Goal: Check status: Check status

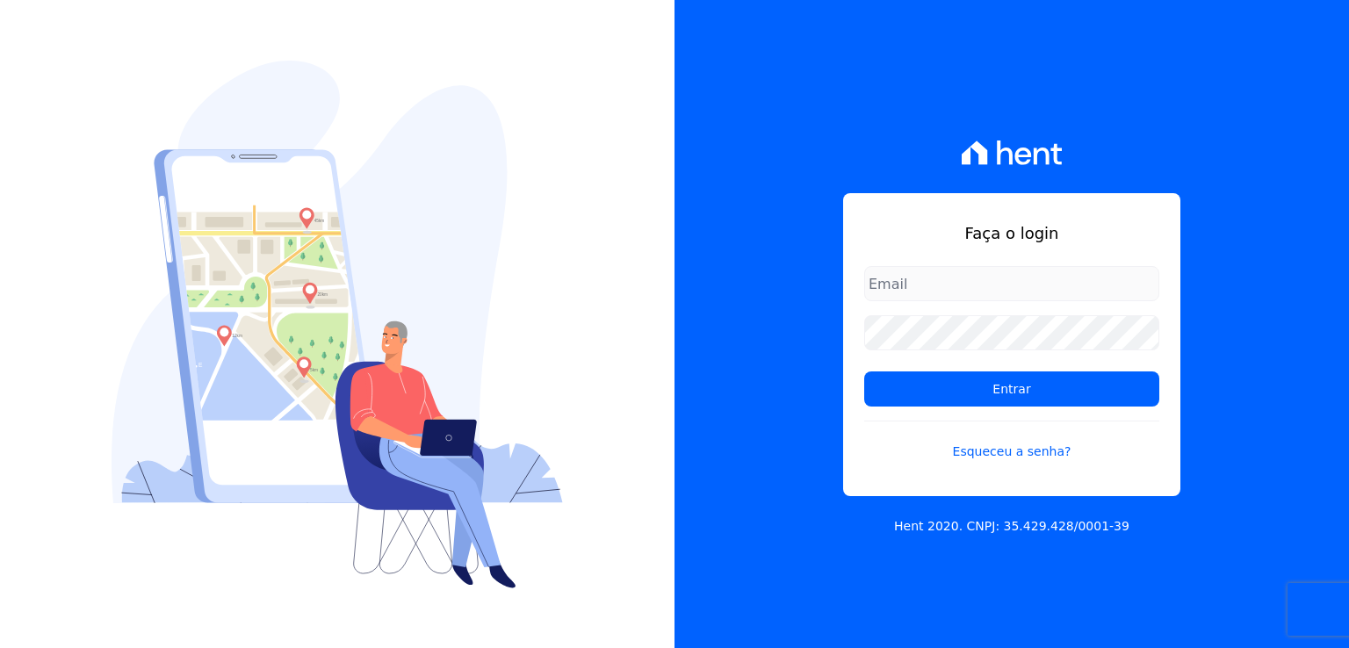
click at [909, 290] on input "email" at bounding box center [1011, 283] width 295 height 35
type input "thiago@apiceincorporadora.com.br"
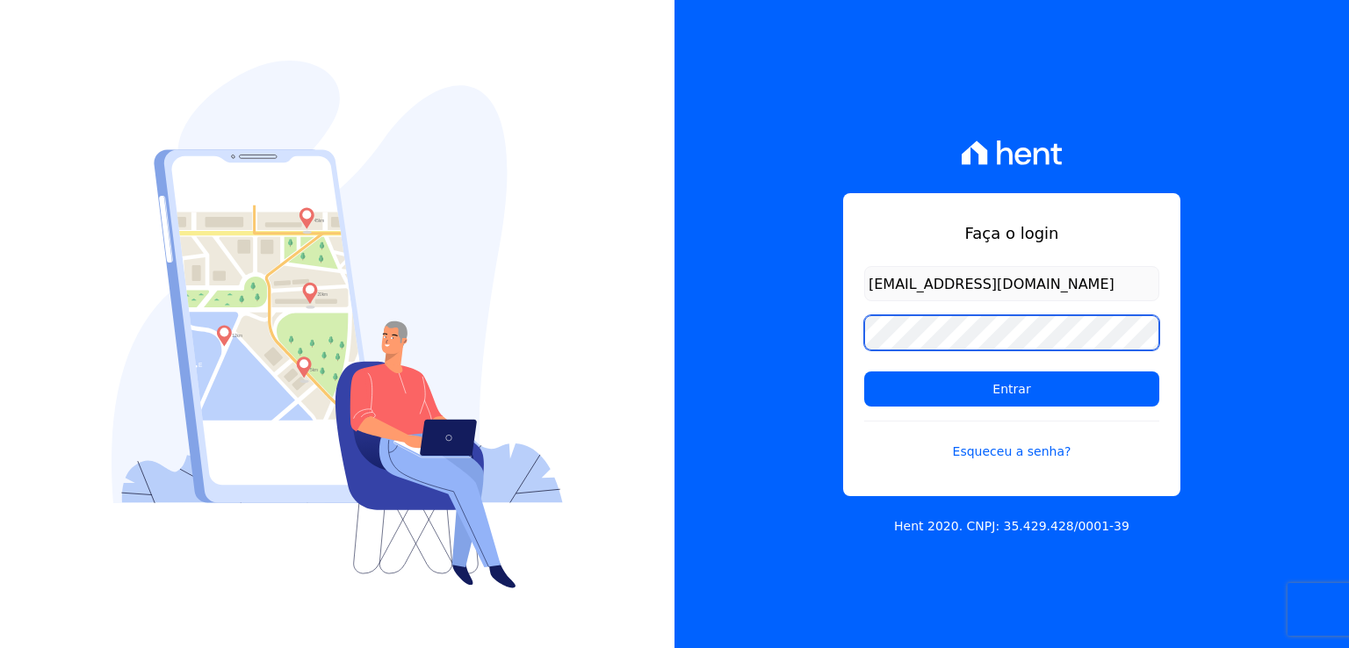
click at [864, 371] on input "Entrar" at bounding box center [1011, 388] width 295 height 35
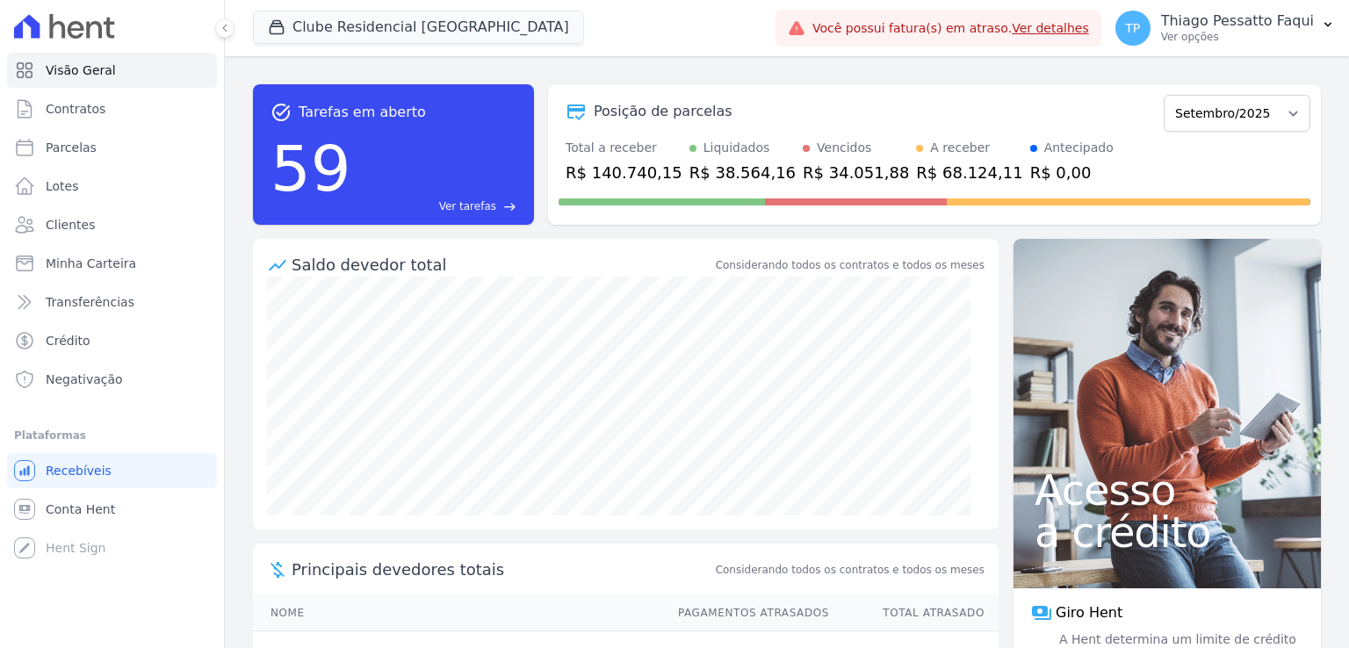
click at [1064, 25] on link "Ver detalhes" at bounding box center [1050, 28] width 77 height 14
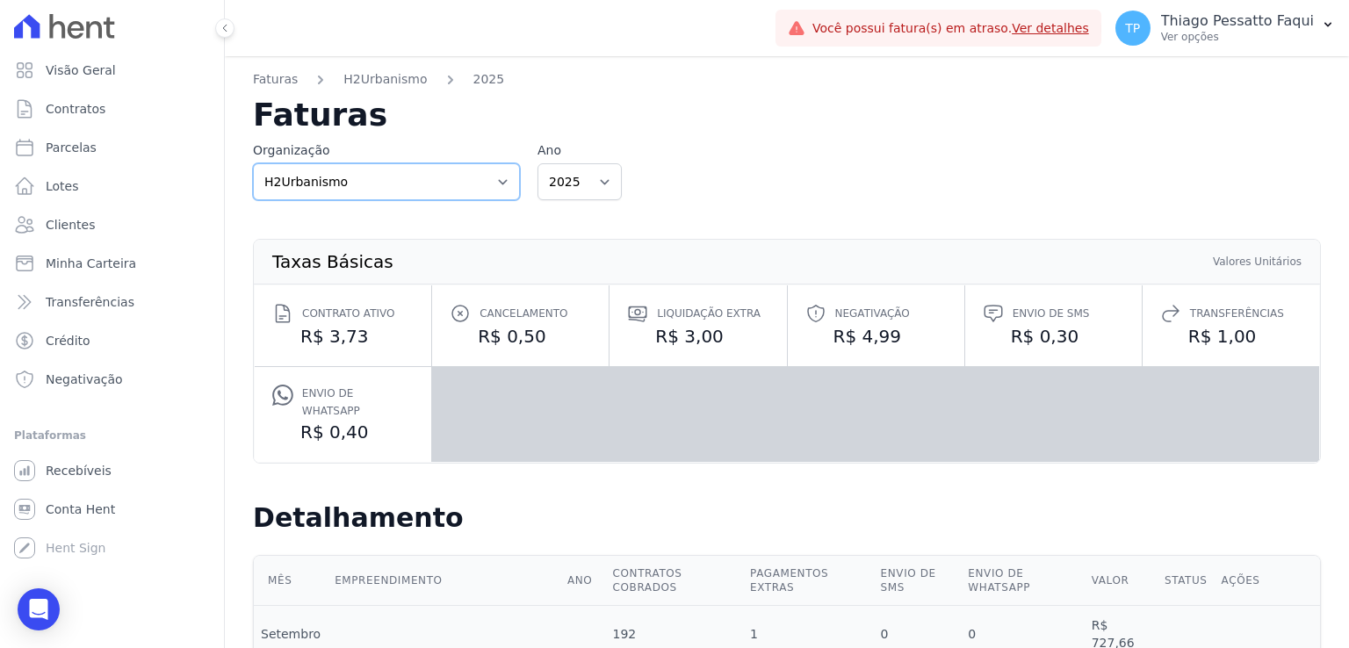
click at [373, 165] on select "Apice Incorporadora Apice Incorporadora - Inco H2Urbanismo" at bounding box center [386, 181] width 267 height 37
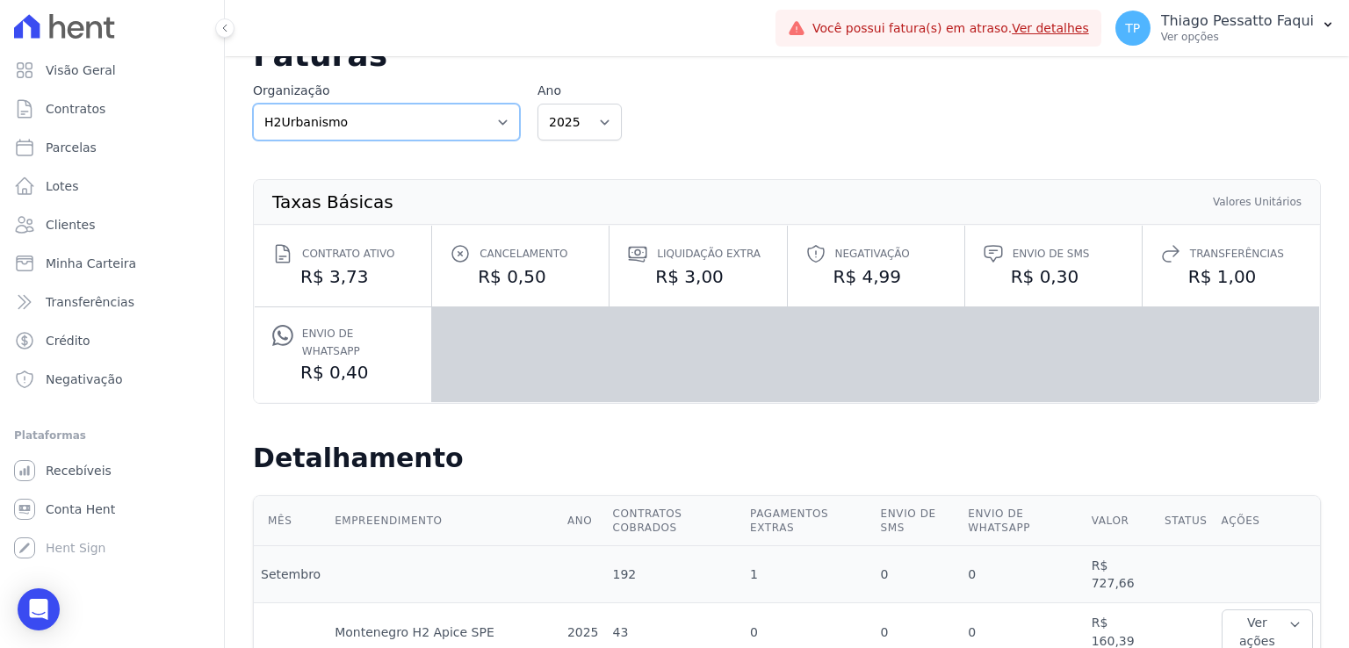
scroll to position [88, 0]
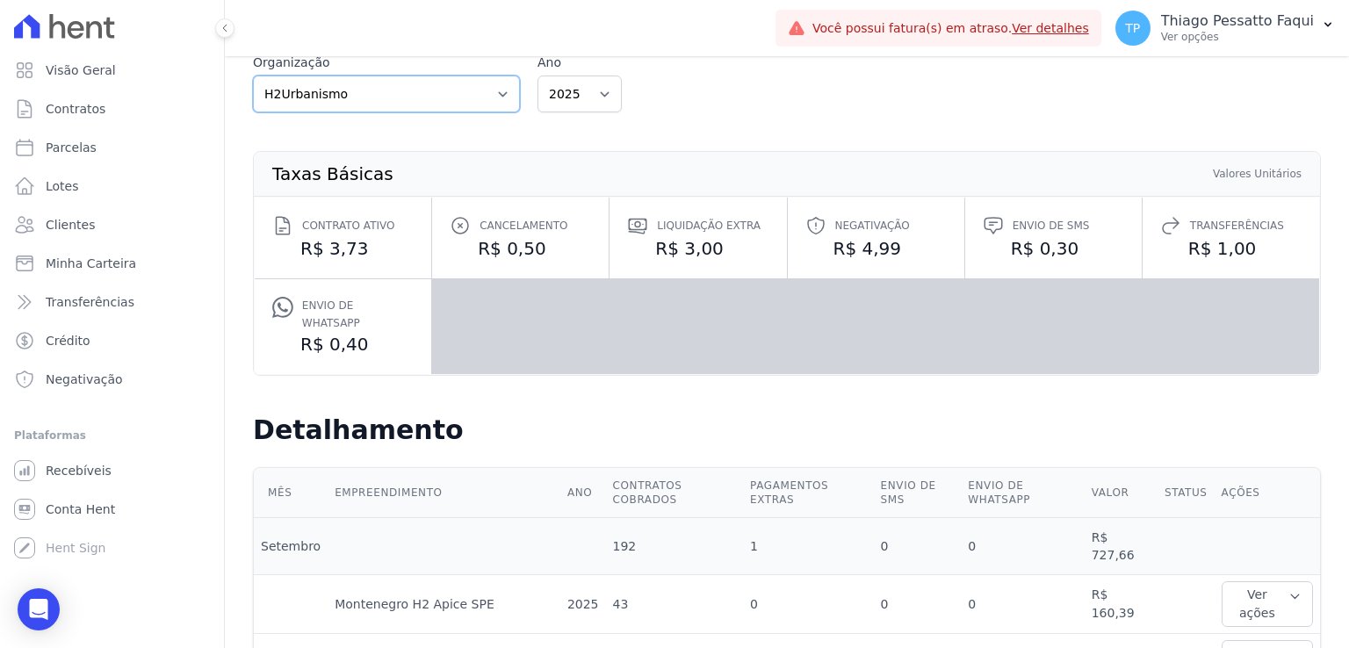
click at [360, 104] on select "Apice Incorporadora Apice Incorporadora - Inco H2Urbanismo" at bounding box center [386, 94] width 267 height 37
select select "d8ee6d41-a4a0-41a6-9390-656f73471309"
click at [253, 76] on select "Apice Incorporadora Apice Incorporadora - Inco H2Urbanismo" at bounding box center [386, 94] width 267 height 37
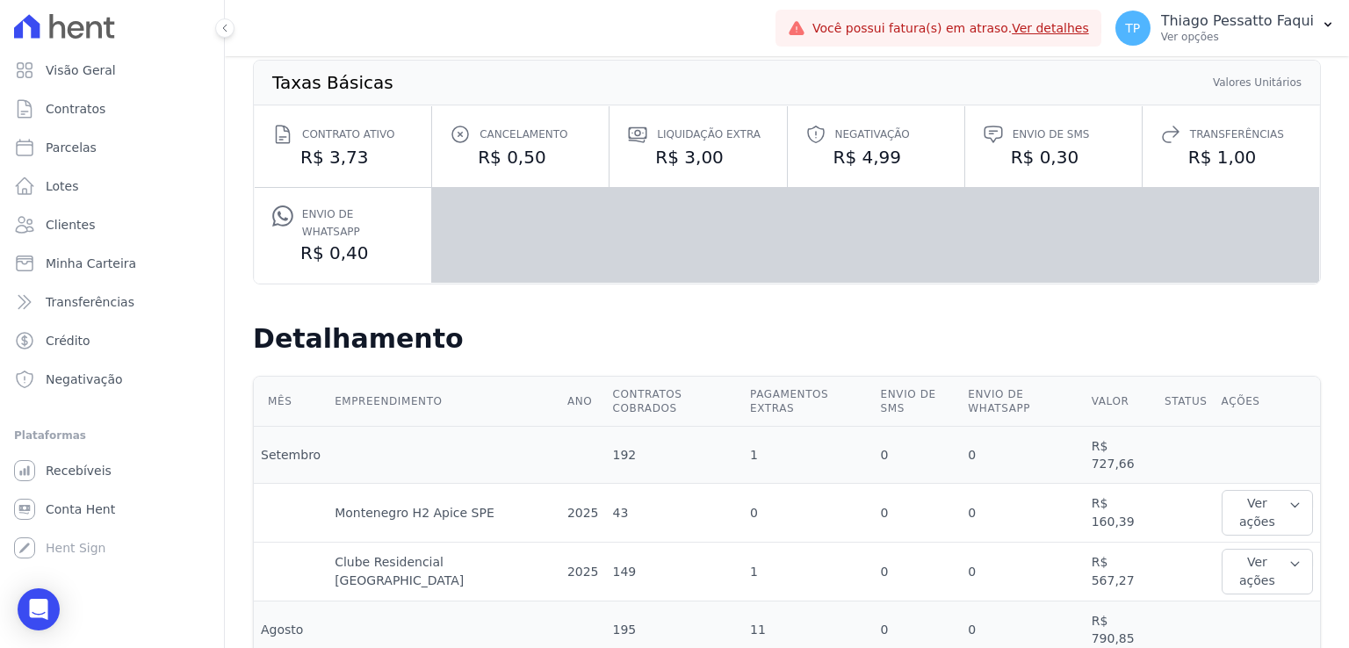
scroll to position [263, 0]
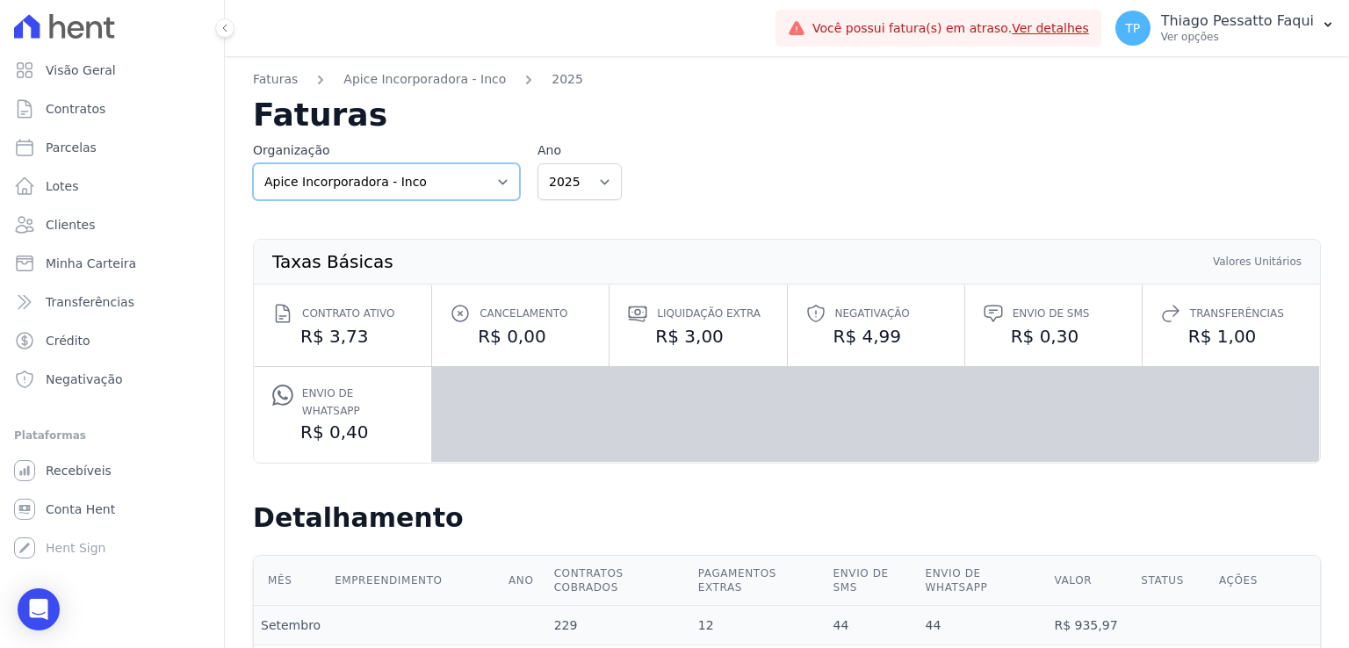
click at [398, 170] on select "Apice Incorporadora Apice Incorporadora - Inco H2Urbanismo" at bounding box center [386, 181] width 267 height 37
click at [398, 176] on select "Apice Incorporadora Apice Incorporadora - Inco H2Urbanismo" at bounding box center [386, 181] width 267 height 37
click at [397, 177] on select "Apice Incorporadora Apice Incorporadora - Inco H2Urbanismo" at bounding box center [386, 181] width 267 height 37
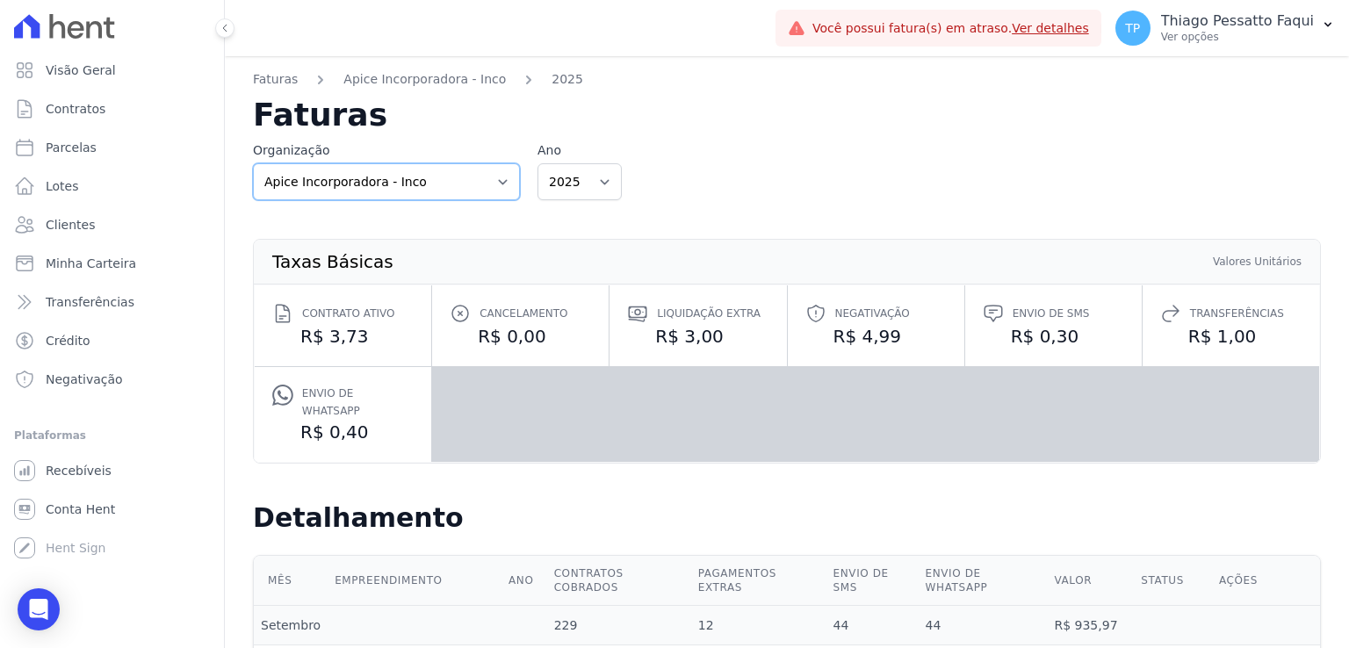
click at [379, 176] on select "Apice Incorporadora Apice Incorporadora - Inco H2Urbanismo" at bounding box center [386, 181] width 267 height 37
select select "0718d752-0d0d-493f-90e9-7c85e0801cea"
click at [253, 163] on select "Apice Incorporadora Apice Incorporadora - Inco H2Urbanismo" at bounding box center [386, 181] width 267 height 37
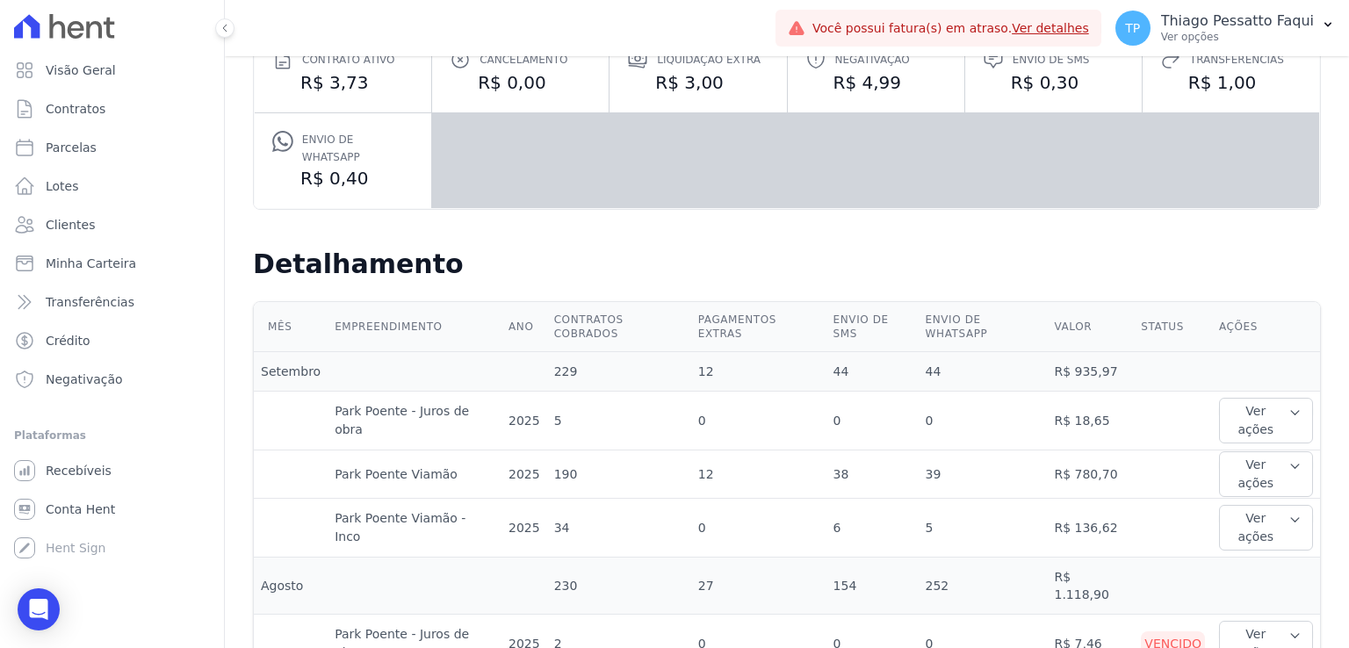
scroll to position [527, 0]
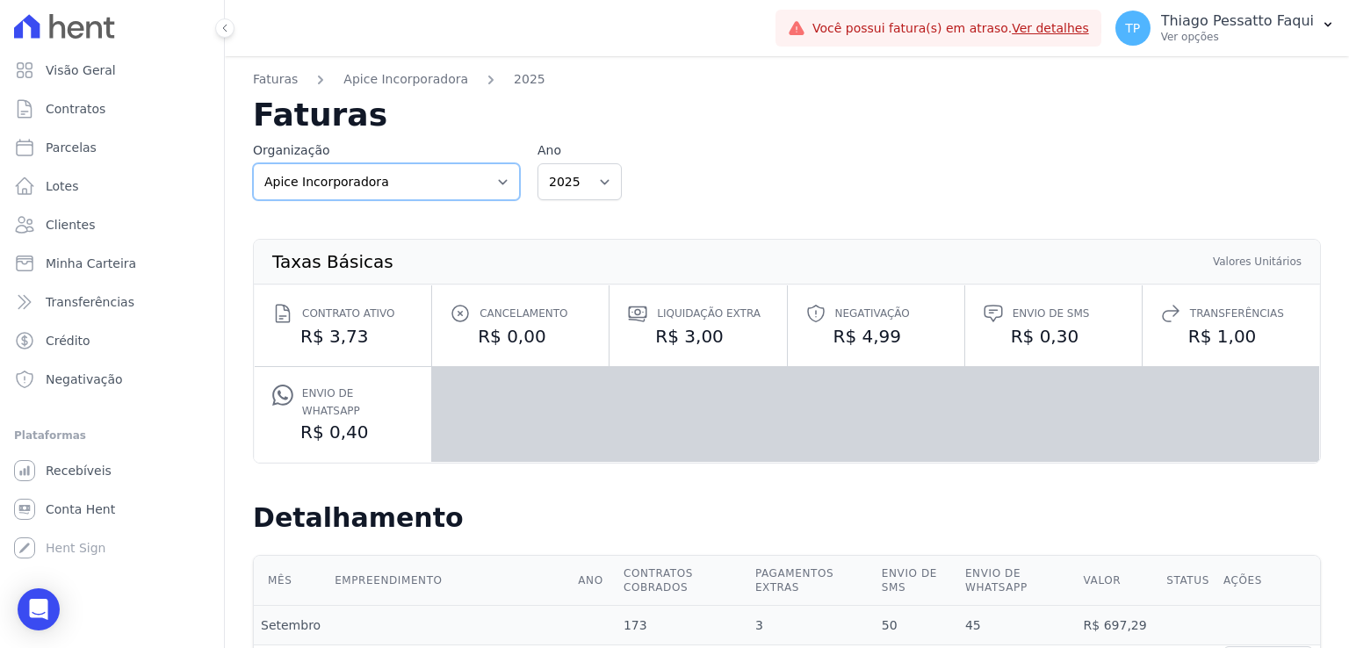
click at [407, 196] on select "Apice Incorporadora Apice Incorporadora - Inco H2Urbanismo" at bounding box center [386, 181] width 267 height 37
select select "d8ee6d41-a4a0-41a6-9390-656f73471309"
click at [253, 163] on select "Apice Incorporadora Apice Incorporadora - Inco H2Urbanismo" at bounding box center [386, 181] width 267 height 37
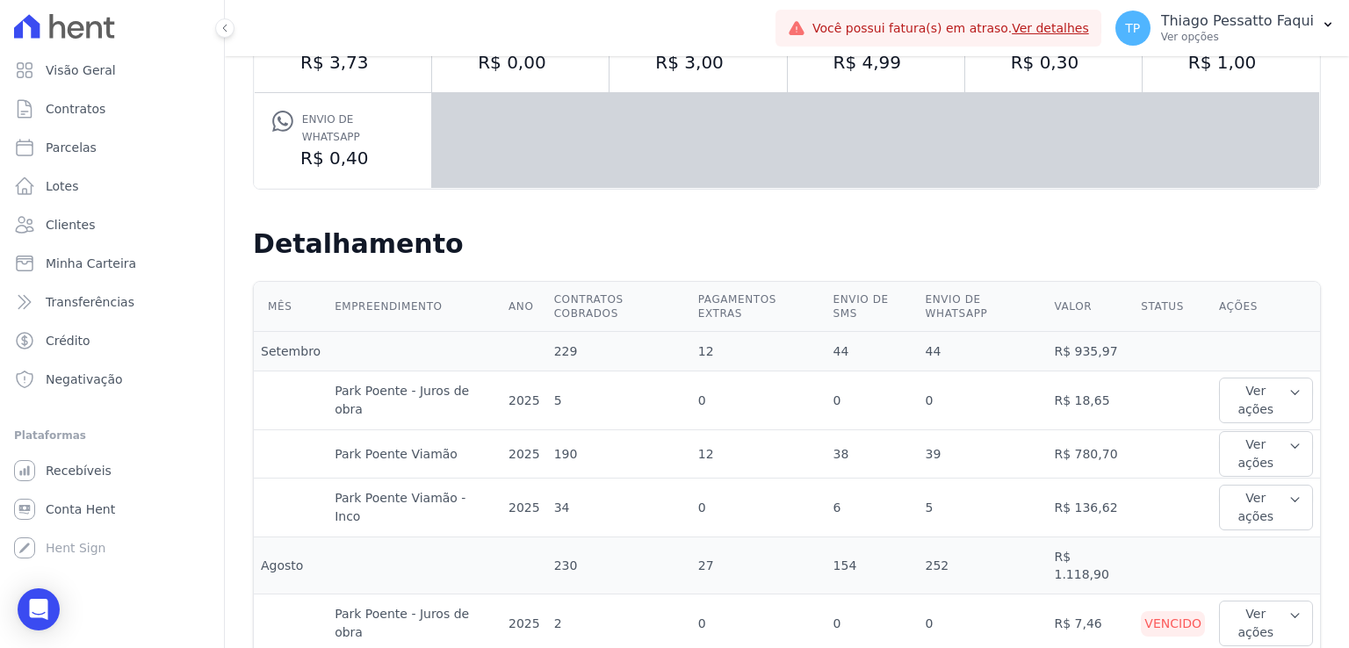
scroll to position [527, 0]
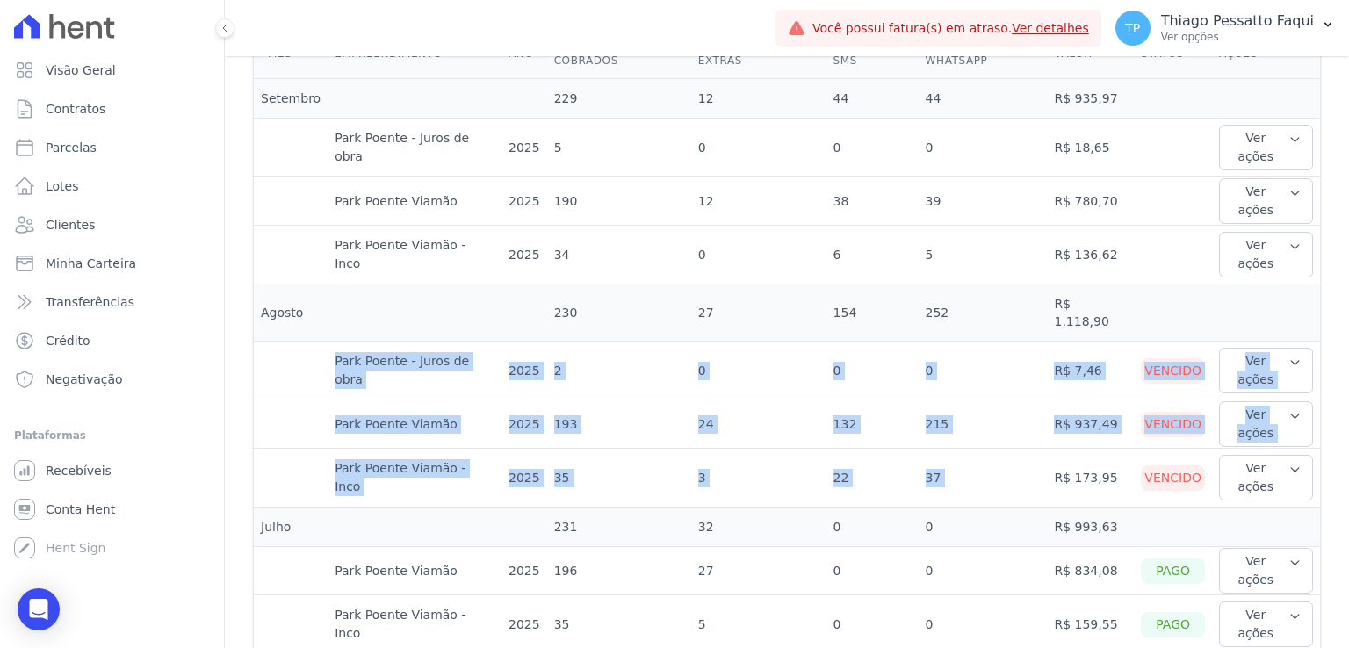
drag, startPoint x: 1051, startPoint y: 332, endPoint x: 316, endPoint y: 256, distance: 739.0
click at [316, 342] on td at bounding box center [291, 371] width 74 height 59
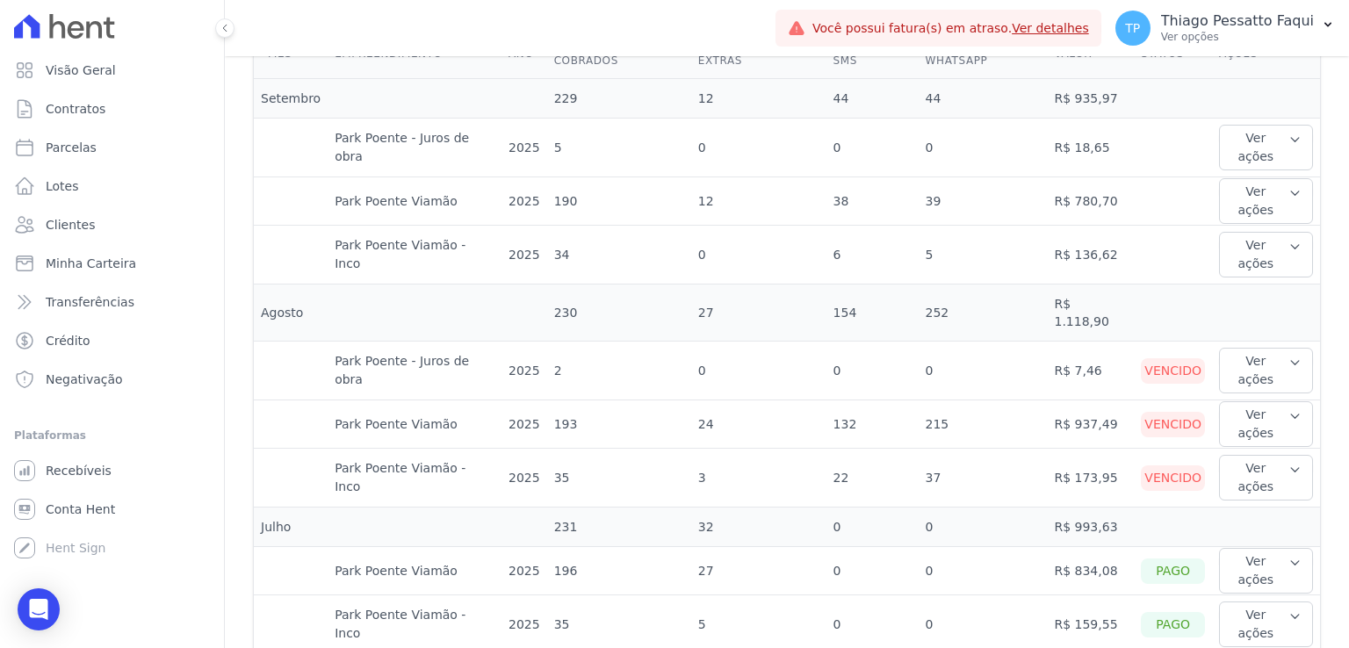
click at [316, 342] on td at bounding box center [291, 371] width 74 height 59
click at [646, 400] on td "193" at bounding box center [619, 424] width 144 height 48
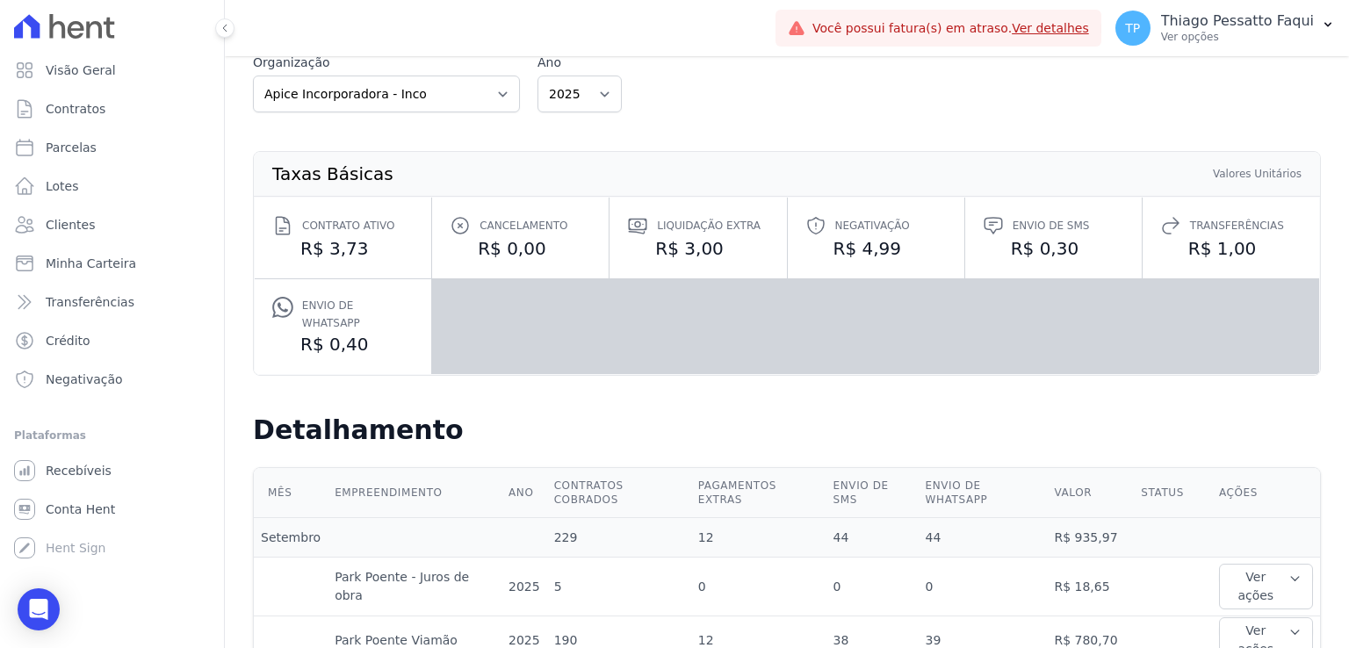
scroll to position [0, 0]
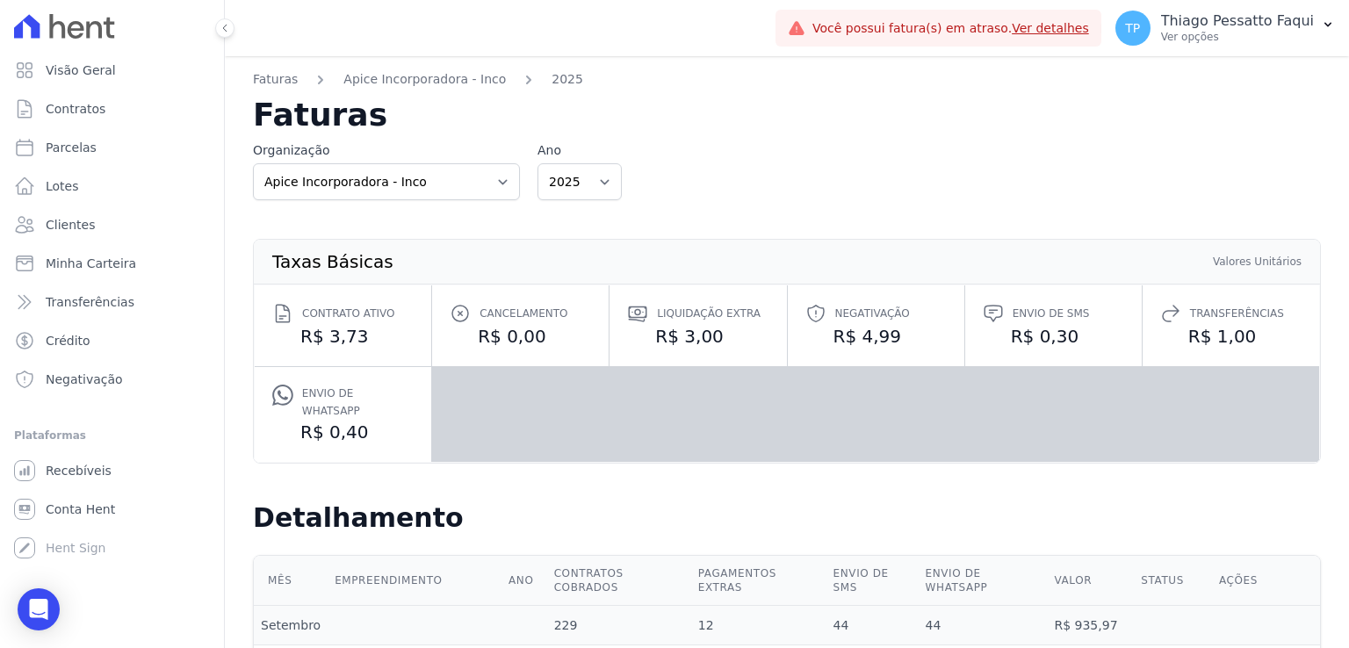
click at [676, 229] on div "Taxas Básicas Valores Unitários Contrato ativo R$ 3,73 Cancelamento R$ 0,00 Liq…" at bounding box center [787, 351] width 1124 height 274
click at [485, 183] on select "Apice Incorporadora Apice Incorporadora - Inco H2Urbanismo" at bounding box center [386, 181] width 267 height 37
select select "0718d752-0d0d-493f-90e9-7c85e0801cea"
click at [253, 163] on select "Apice Incorporadora Apice Incorporadora - Inco H2Urbanismo" at bounding box center [386, 181] width 267 height 37
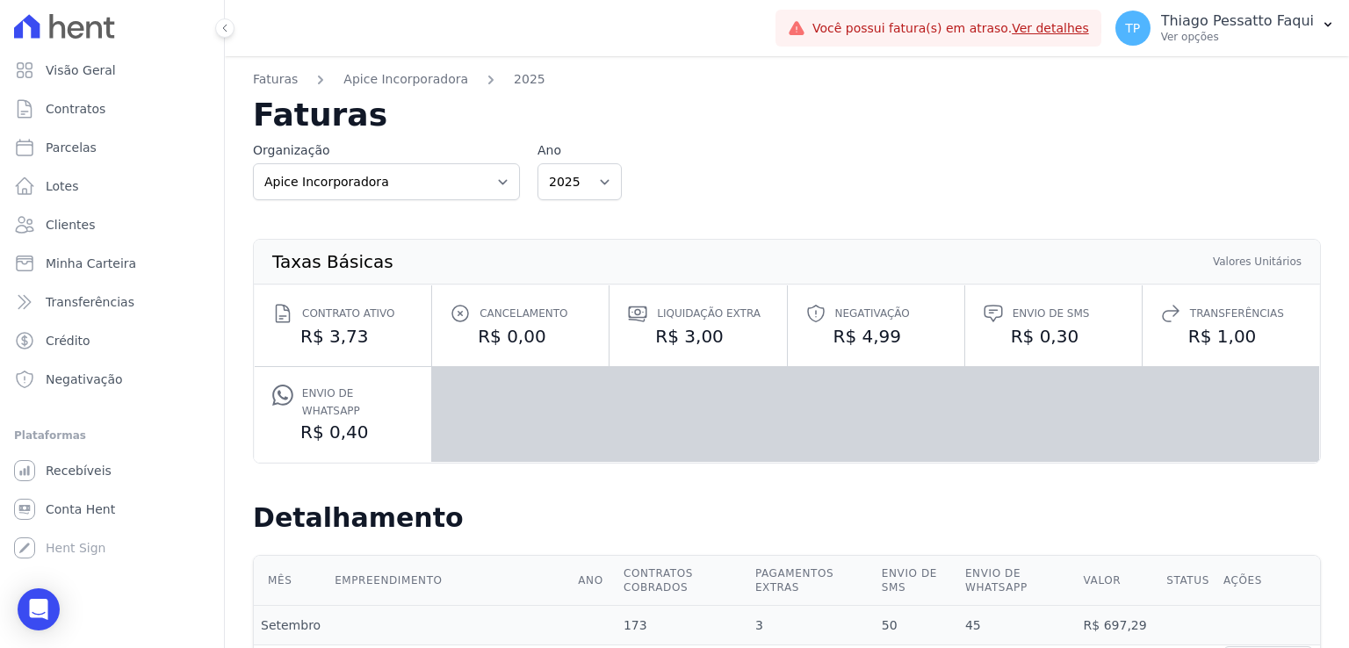
click at [856, 198] on div "Organização Apice Incorporadora Apice Incorporadora - Inco H2Urbanismo Ano 2025…" at bounding box center [787, 170] width 1068 height 59
click at [903, 205] on div "Taxas Básicas Valores Unitários Contrato ativo R$ 3,73 Cancelamento R$ 0,00 Liq…" at bounding box center [787, 351] width 1068 height 302
click at [1227, 36] on p "Ver opções" at bounding box center [1237, 37] width 153 height 14
